Goal: Information Seeking & Learning: Learn about a topic

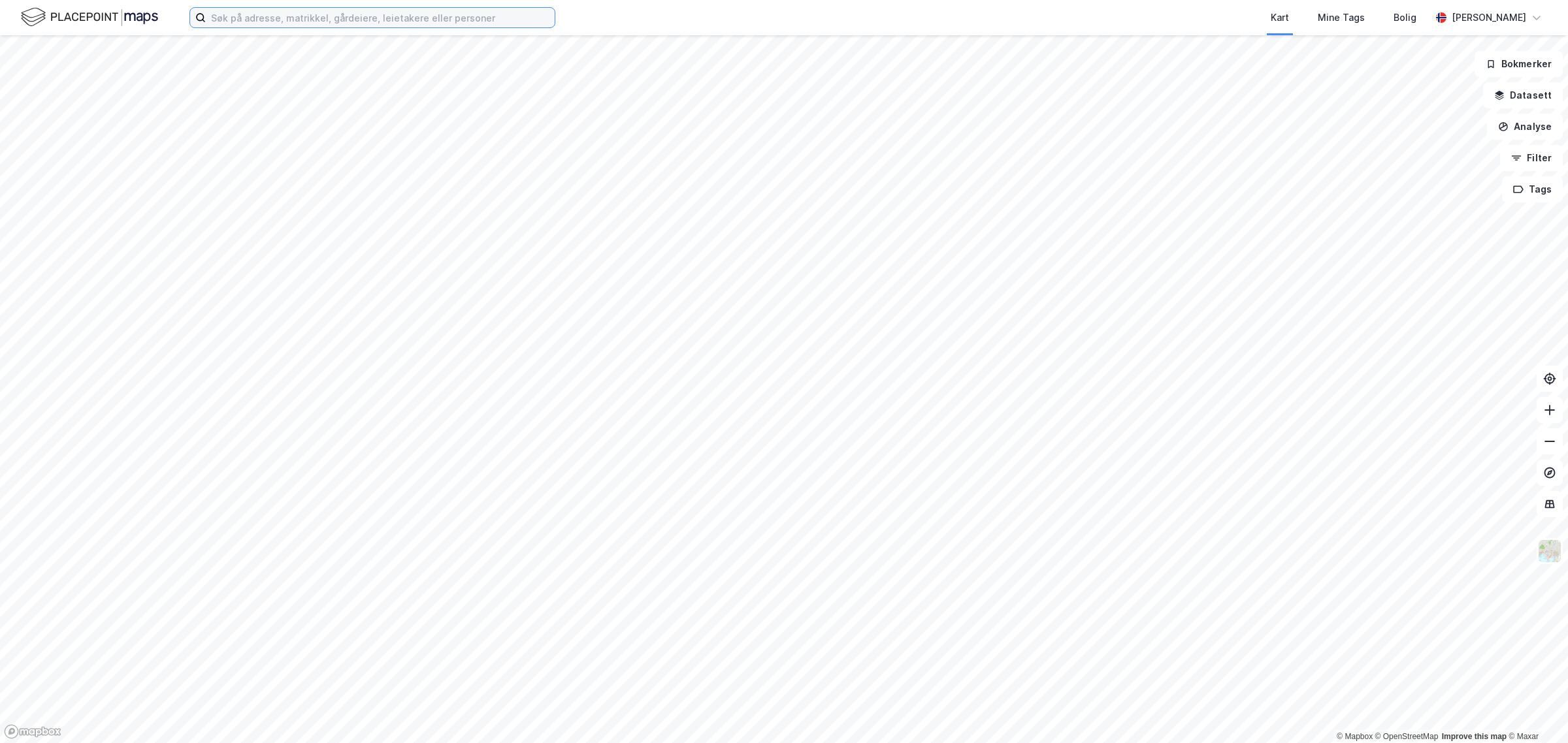
click at [429, 12] on input at bounding box center [380, 17] width 349 height 19
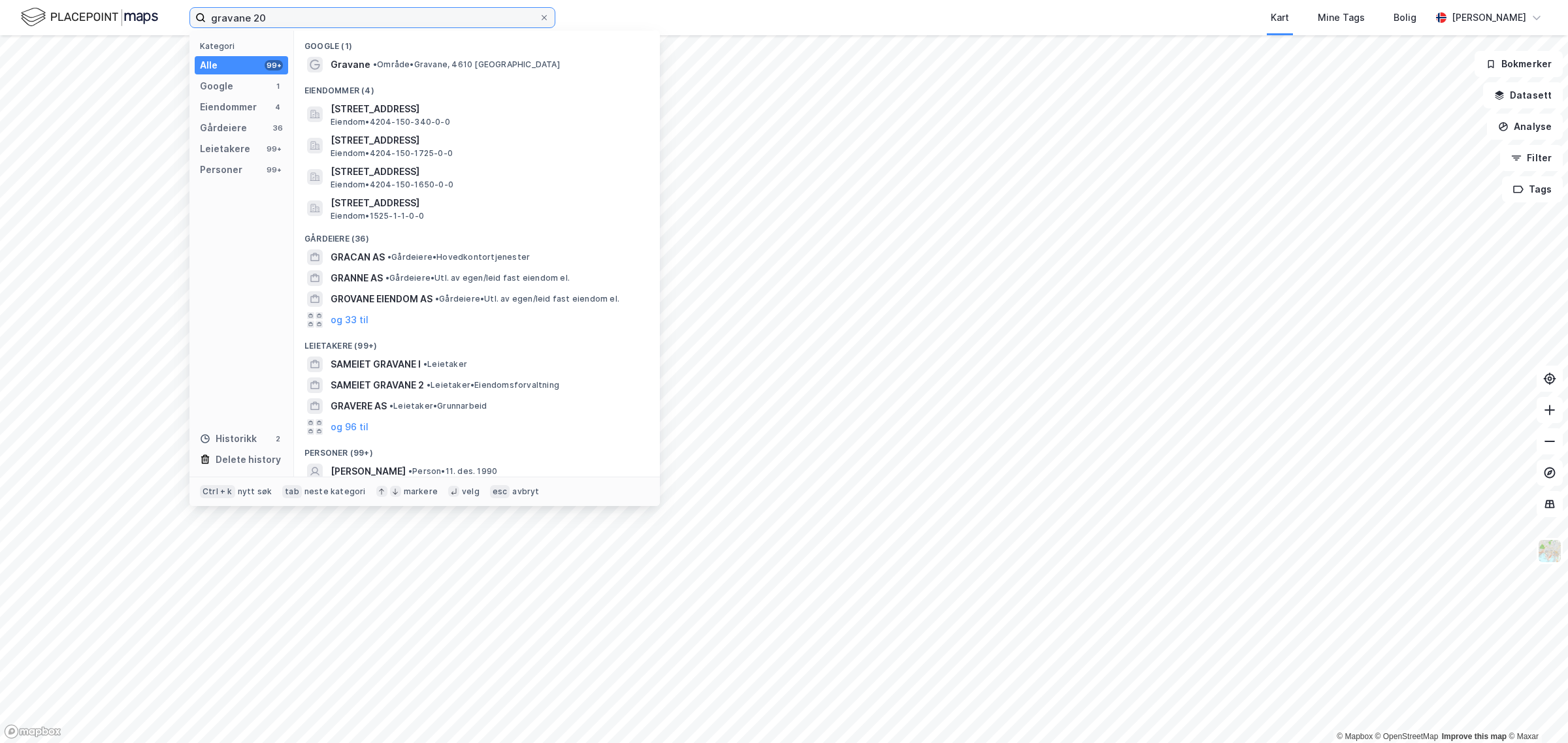
type input "gravane 20"
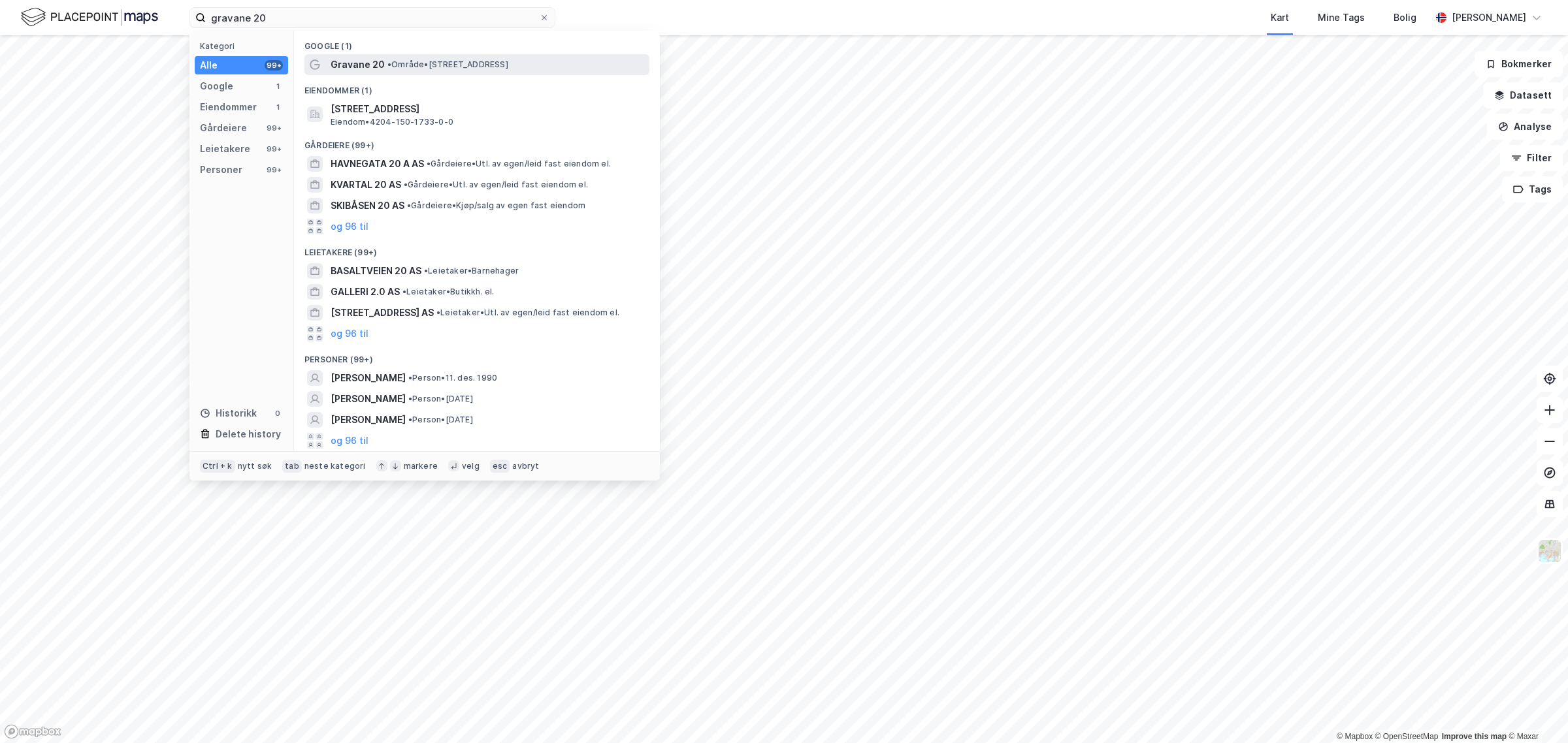
click at [340, 60] on span "Gravane 20" at bounding box center [357, 65] width 54 height 16
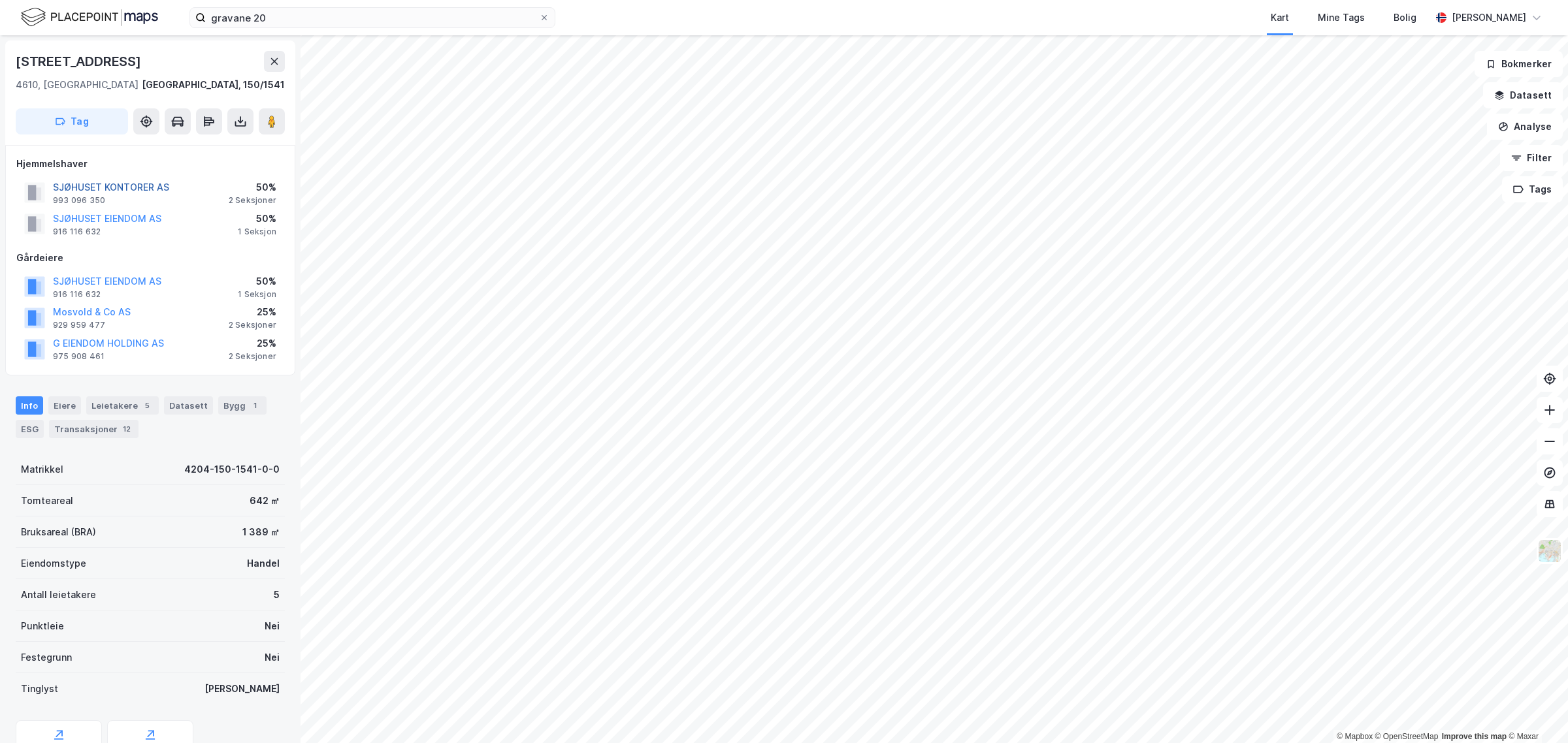
click at [0, 0] on button "SJØHUSET KONTORER AS" at bounding box center [0, 0] width 0 height 0
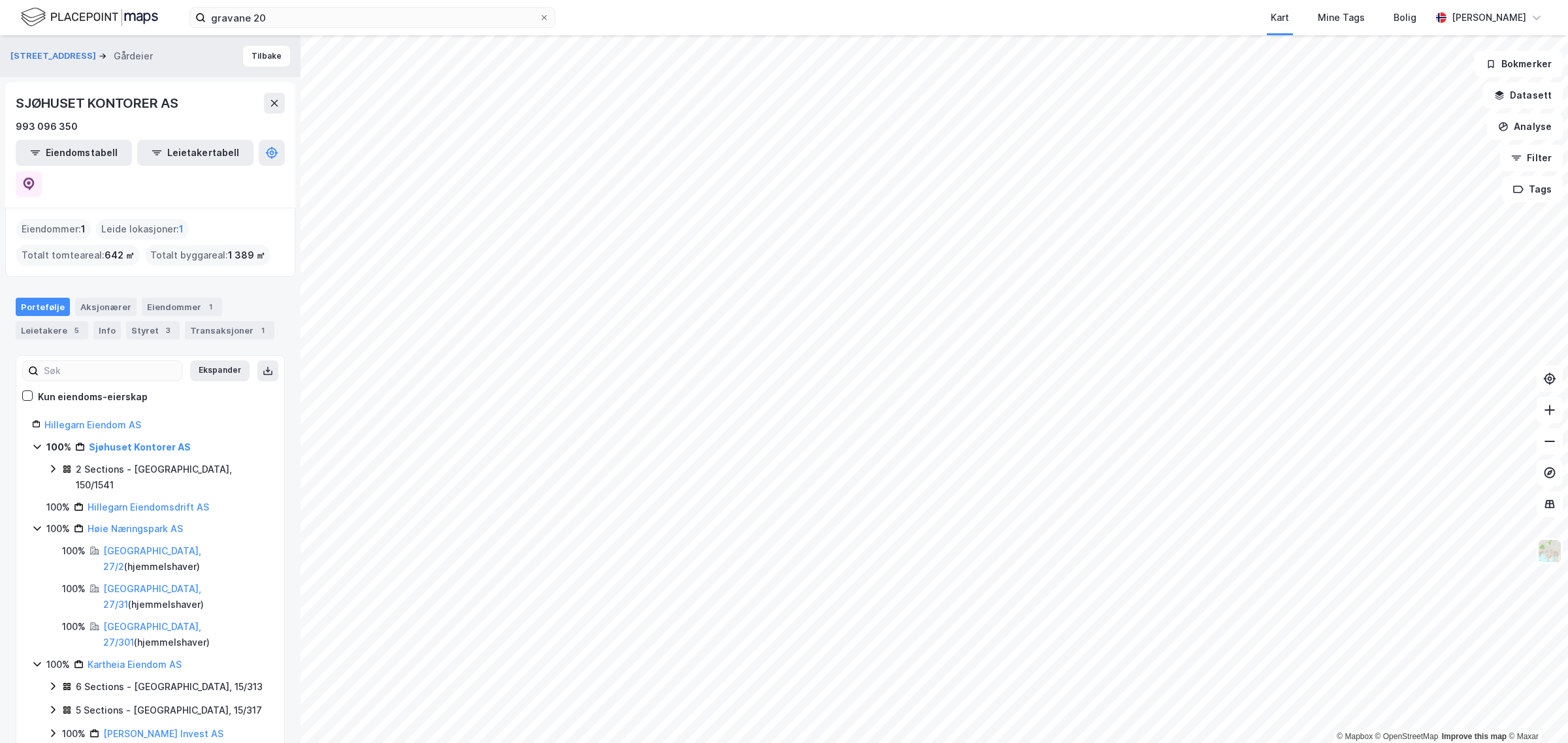
click at [54, 100] on div "SJØHUSET KONTORER AS" at bounding box center [98, 103] width 165 height 21
click at [49, 321] on div "Leietakere 5" at bounding box center [52, 330] width 72 height 19
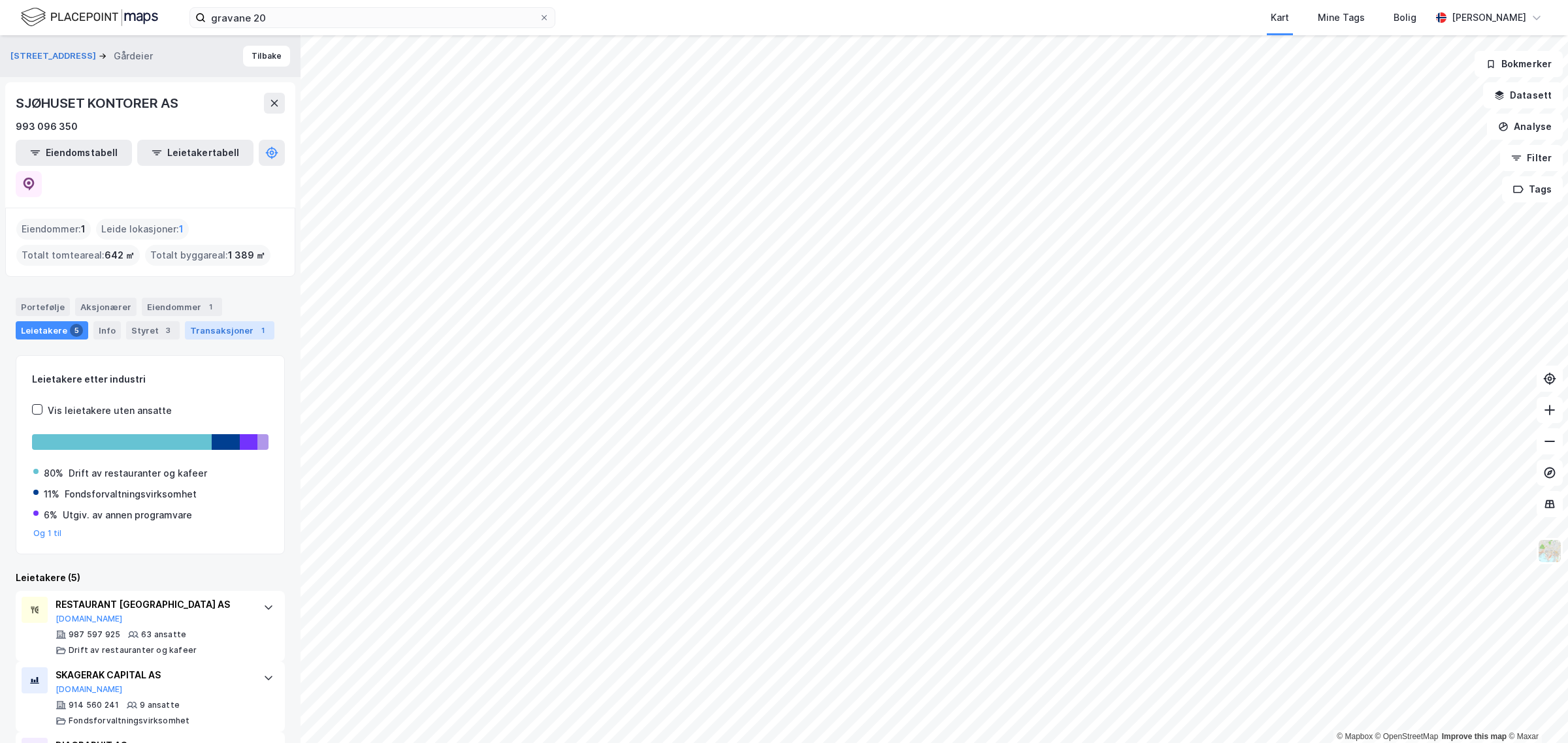
click at [213, 321] on div "Transaksjoner 1" at bounding box center [230, 330] width 89 height 19
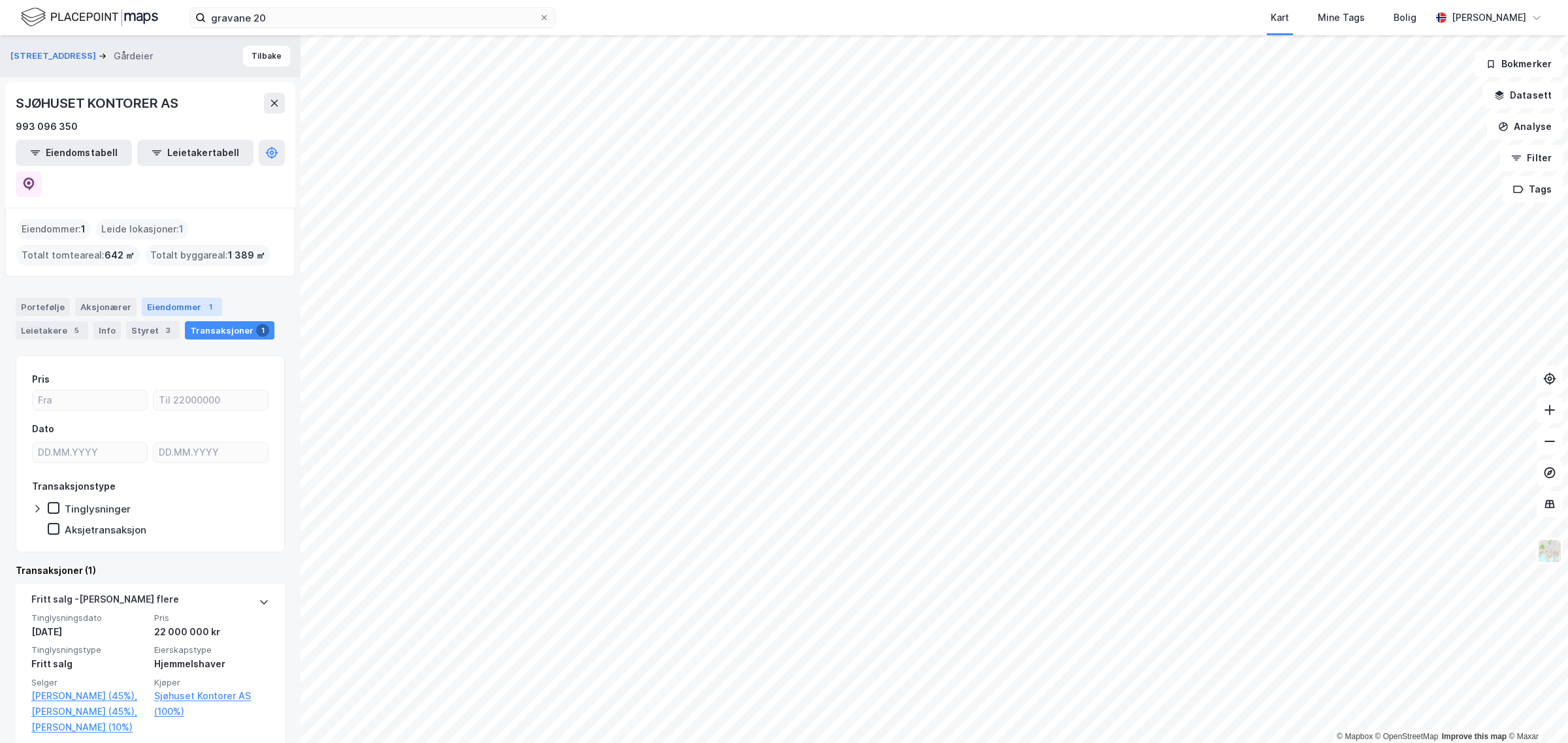
click at [161, 298] on div "Eiendommer 1" at bounding box center [182, 307] width 81 height 19
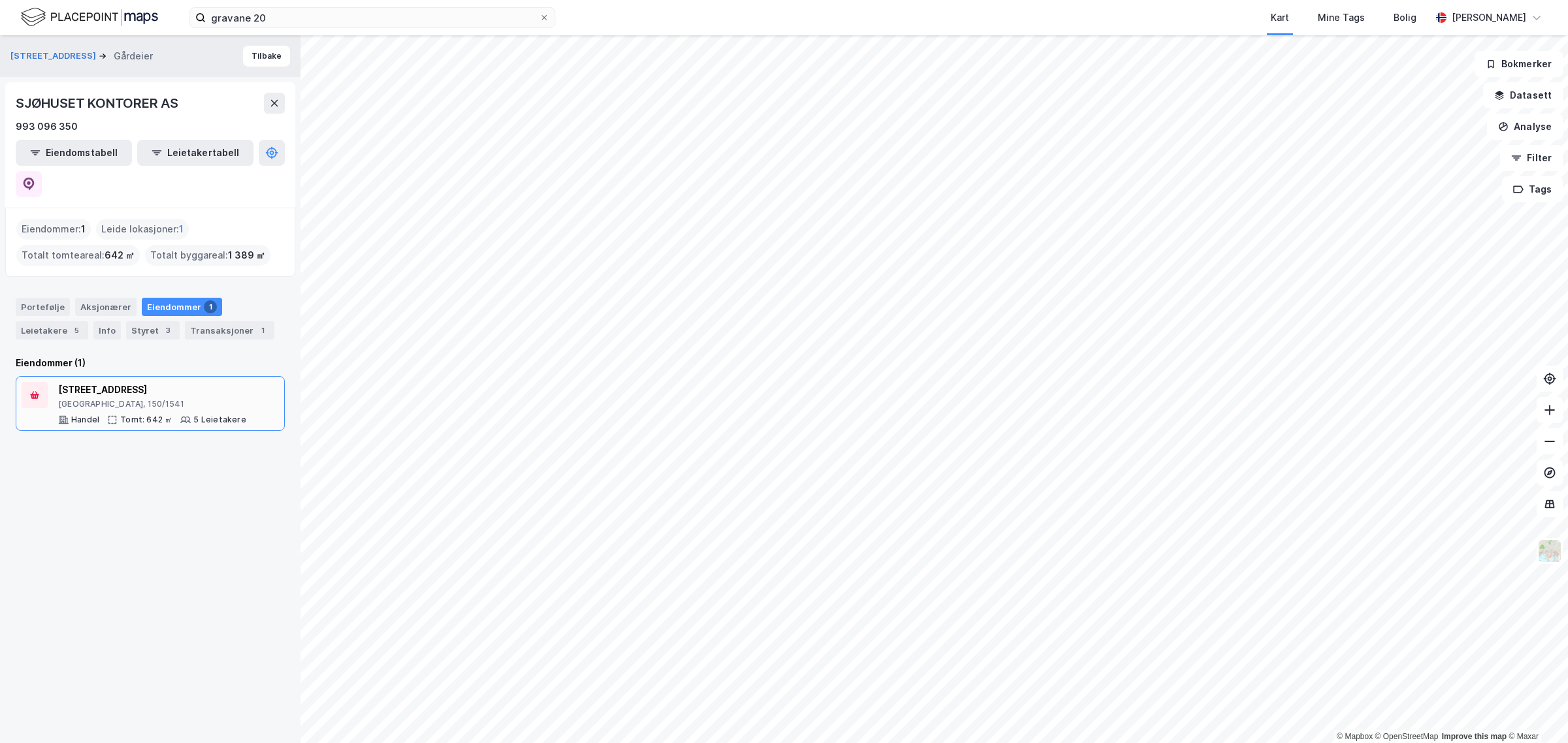
click at [96, 382] on div "[STREET_ADDRESS]" at bounding box center [151, 389] width 188 height 16
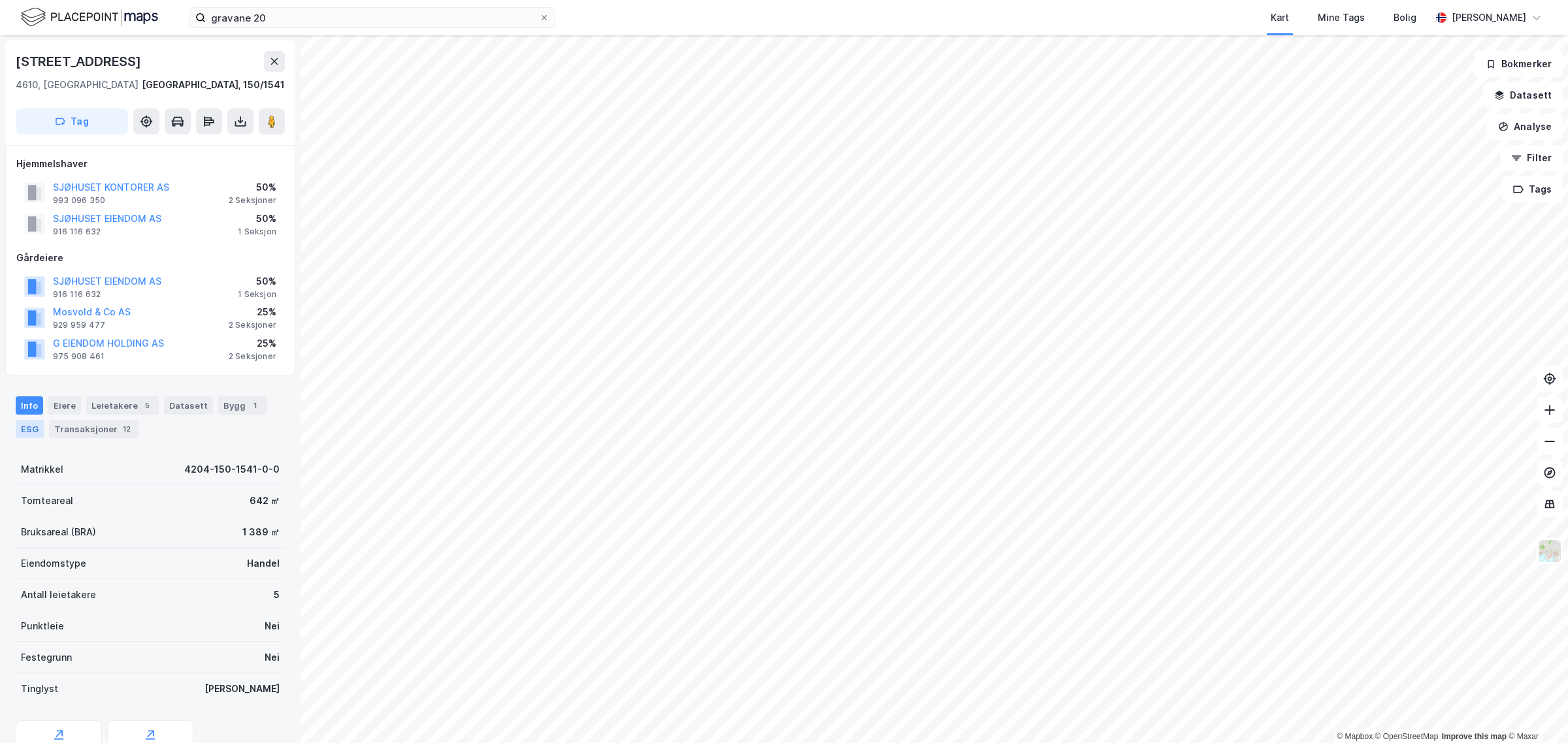
click at [21, 429] on div "ESG" at bounding box center [30, 429] width 28 height 19
